Goal: Information Seeking & Learning: Learn about a topic

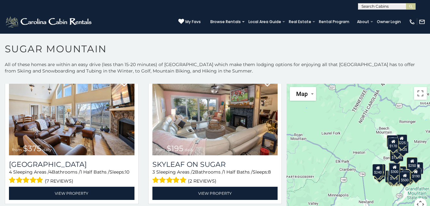
scroll to position [322, 0]
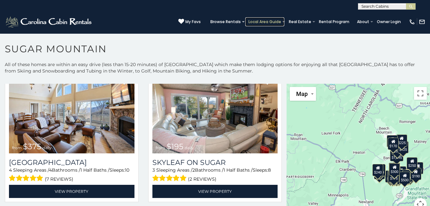
click at [245, 19] on link "Local Area Guide" at bounding box center [264, 21] width 39 height 9
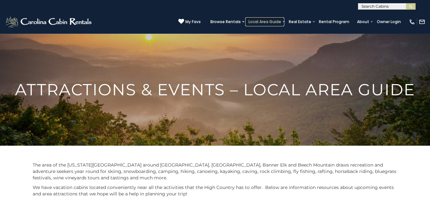
click at [245, 19] on link "Local Area Guide" at bounding box center [264, 21] width 39 height 9
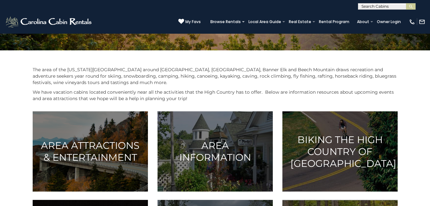
scroll to position [120, 0]
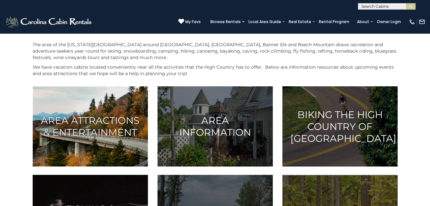
click at [108, 124] on h3 "Area Attractions & Entertainment" at bounding box center [90, 126] width 99 height 24
